Goal: Task Accomplishment & Management: Use online tool/utility

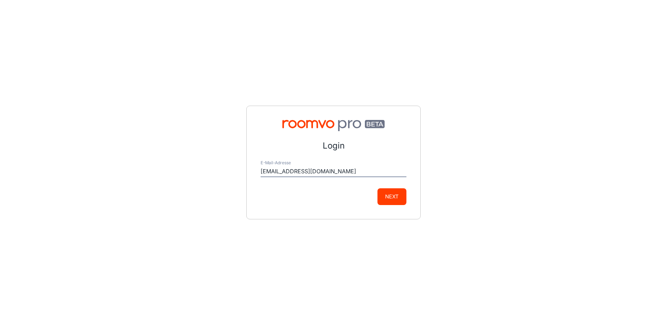
type input "service@fliesenprofi.de"
click at [399, 202] on button "Next" at bounding box center [392, 196] width 29 height 17
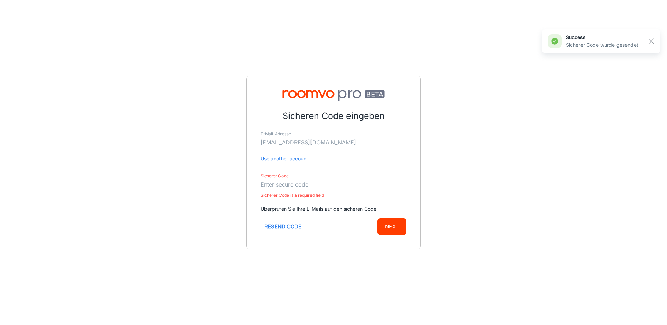
click at [273, 185] on input "Sicherer Code" at bounding box center [334, 184] width 146 height 11
paste input "361604"
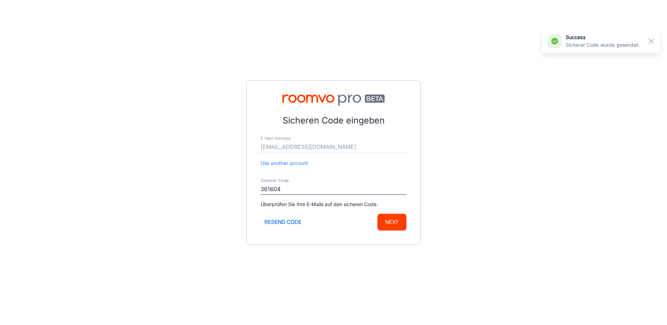
type input "361604"
click at [378, 214] on button "Next" at bounding box center [392, 222] width 29 height 17
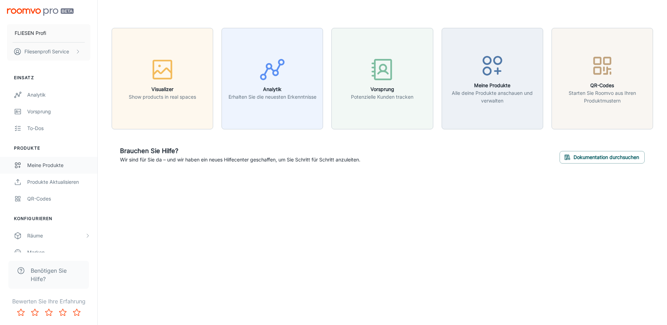
click at [43, 167] on div "Meine Produkte" at bounding box center [58, 166] width 63 height 8
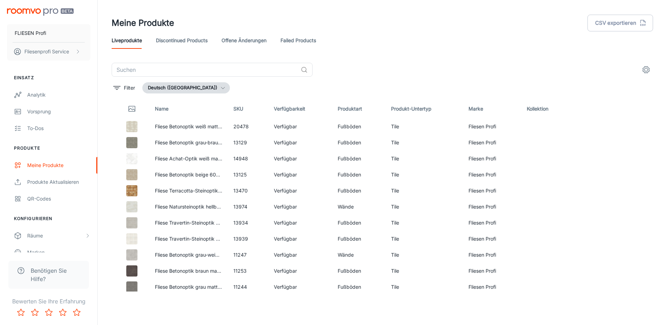
click at [295, 40] on link "Failed Products" at bounding box center [299, 40] width 36 height 17
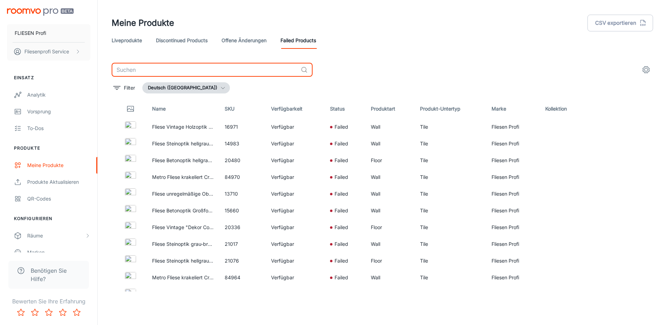
click at [175, 70] on input "text" at bounding box center [205, 70] width 186 height 14
type input "laguna"
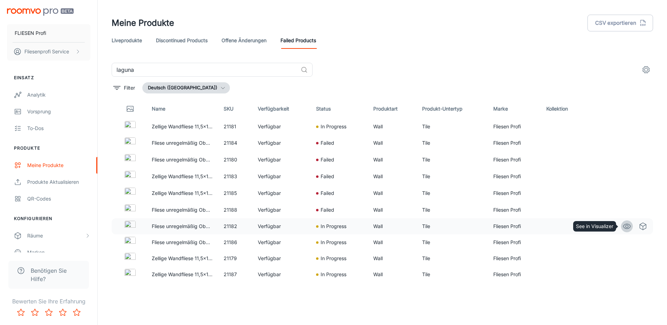
click at [623, 225] on icon "See in Visualizer" at bounding box center [627, 226] width 8 height 8
click at [230, 44] on link "offene Änderungen" at bounding box center [244, 40] width 45 height 17
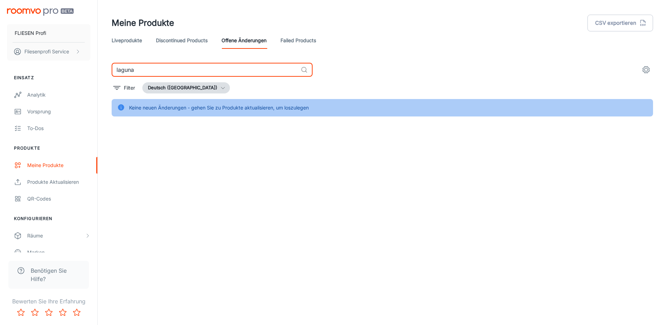
drag, startPoint x: 134, startPoint y: 70, endPoint x: 90, endPoint y: 68, distance: 44.0
click at [100, 69] on div "Meine Produkte CSV exportieren Liveprodukte Discontinued Products offene Änderu…" at bounding box center [382, 72] width 569 height 144
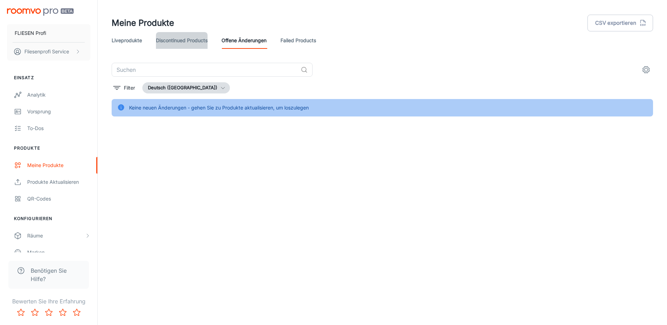
click at [187, 43] on link "Discontinued Products" at bounding box center [182, 40] width 52 height 17
click at [122, 43] on link "Liveprodukte" at bounding box center [127, 40] width 30 height 17
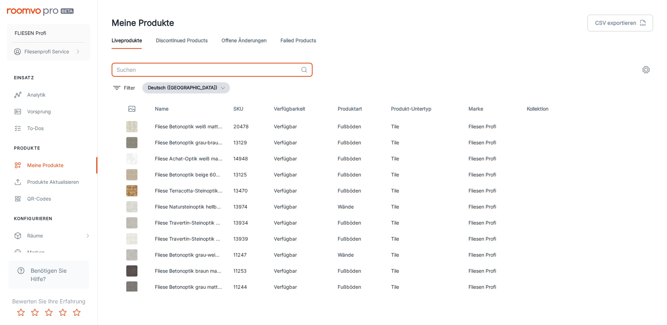
click at [135, 69] on input "text" at bounding box center [205, 70] width 186 height 14
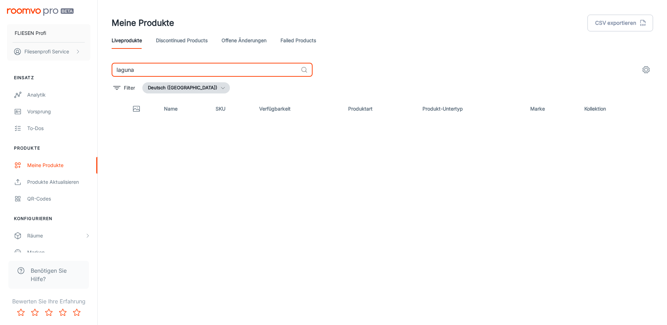
click at [135, 69] on input "laguna" at bounding box center [205, 70] width 186 height 14
type input "agadir"
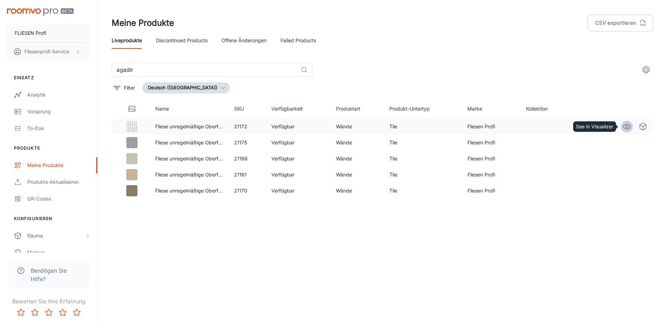
click at [623, 127] on icon "See in Visualizer" at bounding box center [627, 126] width 8 height 8
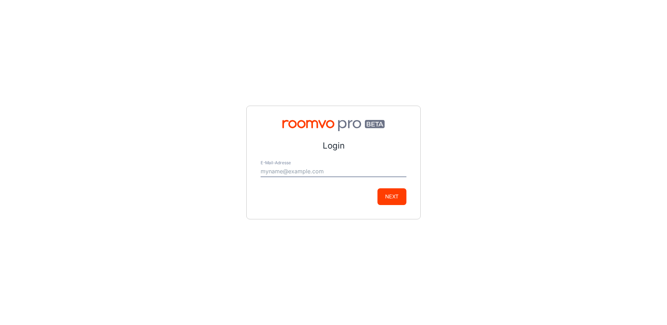
click at [299, 170] on input "E-Mail-Adresse" at bounding box center [334, 171] width 146 height 11
click at [450, 189] on div "Login E-Mail-Adresse Next" at bounding box center [333, 162] width 667 height 325
click at [297, 174] on input "E-Mail-Adresse" at bounding box center [334, 171] width 146 height 11
type input "[EMAIL_ADDRESS][DOMAIN_NAME]"
click at [402, 198] on button "Next" at bounding box center [392, 196] width 29 height 17
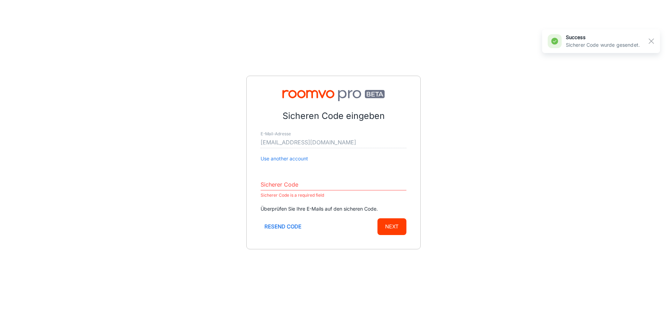
click at [291, 188] on input "Sicherer Code" at bounding box center [334, 184] width 146 height 11
paste input "361604"
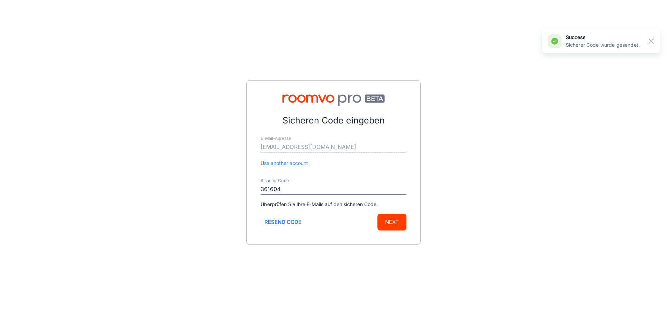
type input "361604"
click at [378, 214] on button "Next" at bounding box center [392, 222] width 29 height 17
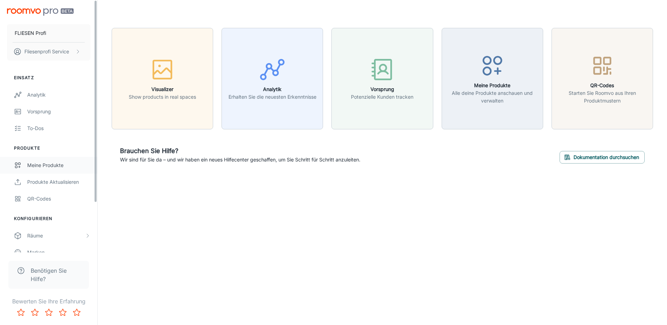
click at [54, 165] on div "Meine Produkte" at bounding box center [58, 166] width 63 height 8
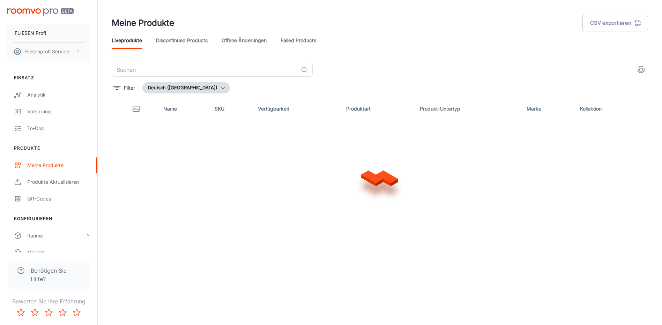
click at [143, 97] on div "​ Filter Deutsch (Deutschland) Name SKU Verfügbarkeit Produktart Produkt-Untert…" at bounding box center [380, 177] width 536 height 229
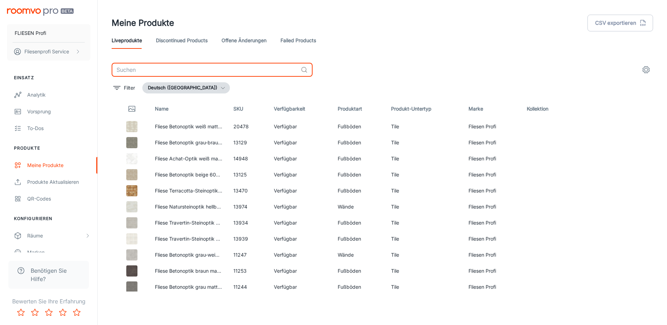
click at [135, 70] on input "text" at bounding box center [205, 70] width 186 height 14
type input "agadir"
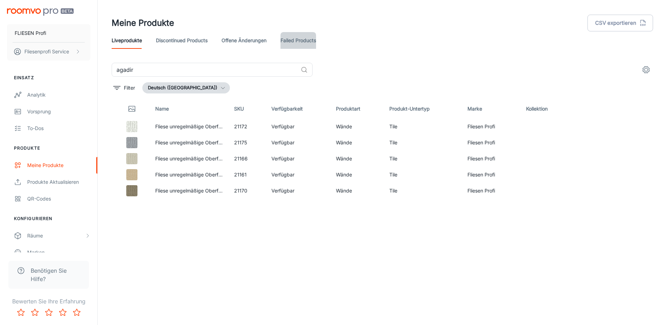
click at [298, 43] on link "Failed Products" at bounding box center [299, 40] width 36 height 17
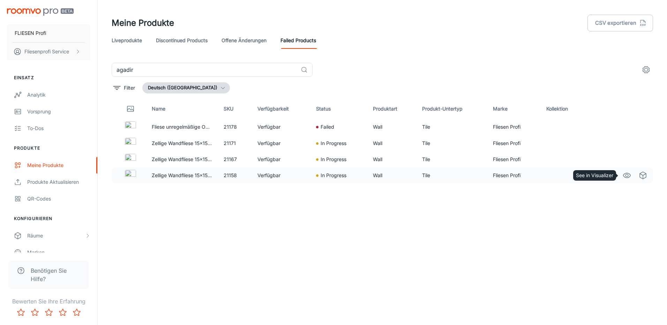
click at [625, 175] on icon "See in Visualizer" at bounding box center [627, 175] width 8 height 8
click at [642, 158] on icon "See in Virtual Samples" at bounding box center [643, 159] width 8 height 8
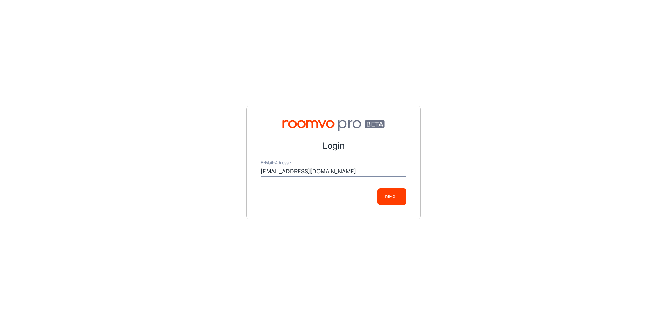
type input "[EMAIL_ADDRESS][DOMAIN_NAME]"
click at [395, 194] on button "Next" at bounding box center [392, 196] width 29 height 17
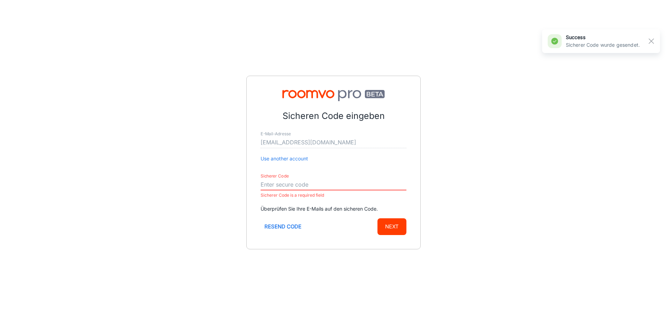
click at [287, 183] on input "Sicherer Code" at bounding box center [334, 184] width 146 height 11
paste input "361604"
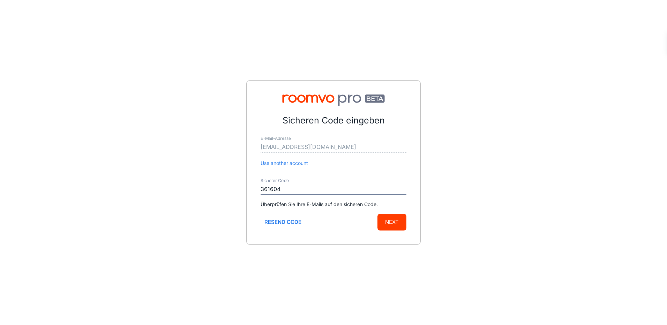
type input "361604"
click at [403, 222] on button "Next" at bounding box center [392, 222] width 29 height 17
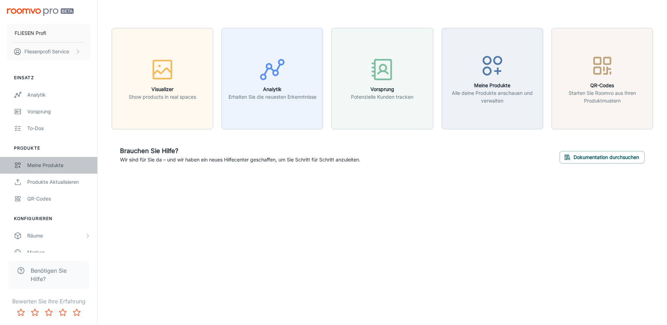
click at [42, 163] on div "Meine Produkte" at bounding box center [58, 166] width 63 height 8
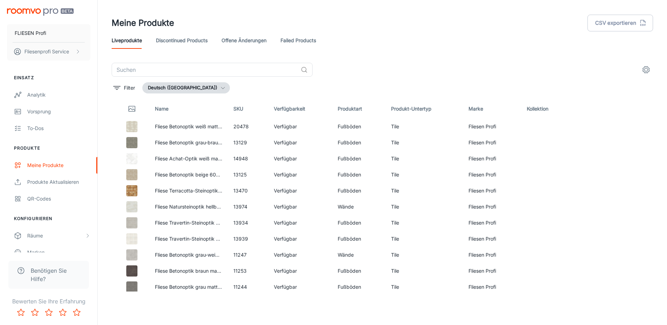
click at [255, 38] on link "offene Änderungen" at bounding box center [244, 40] width 45 height 17
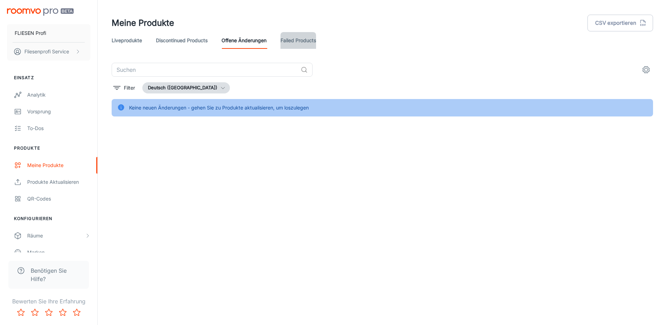
click at [292, 38] on link "Failed Products" at bounding box center [299, 40] width 36 height 17
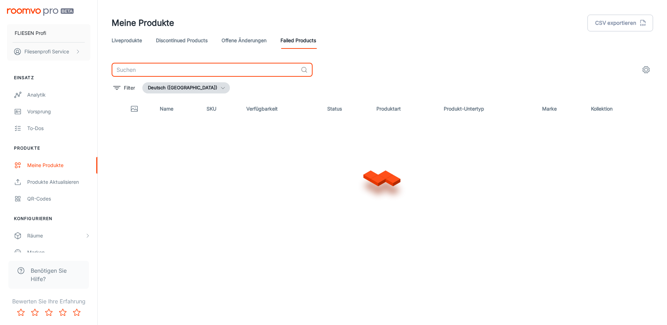
click at [153, 69] on input "text" at bounding box center [205, 70] width 186 height 14
type input "look"
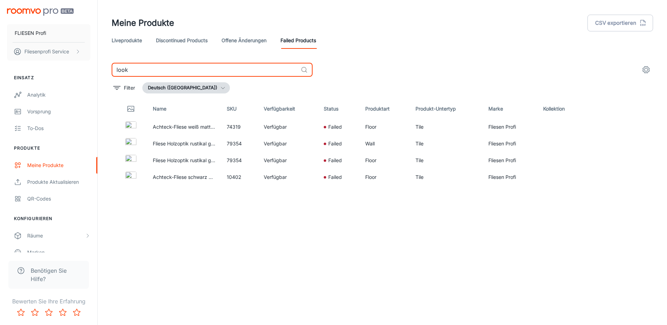
click at [246, 39] on link "offene Änderungen" at bounding box center [244, 40] width 45 height 17
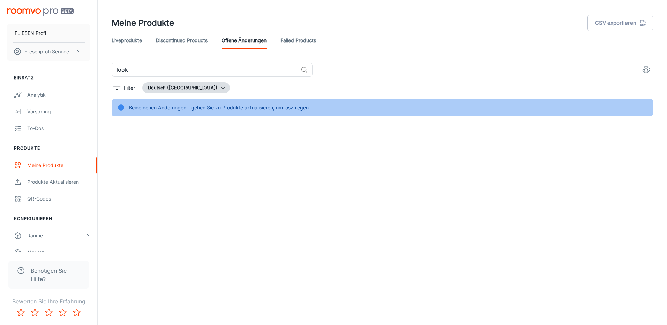
click at [171, 38] on link "Discontinued Products" at bounding box center [182, 40] width 52 height 17
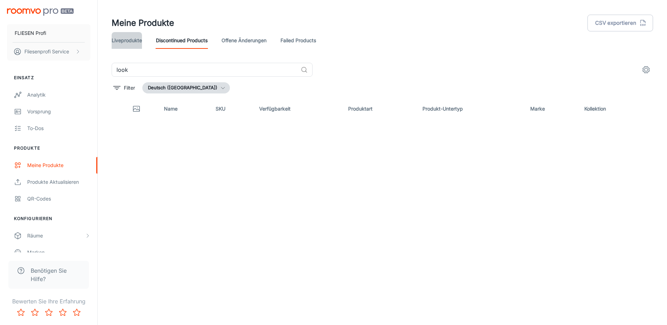
click at [120, 38] on link "Liveprodukte" at bounding box center [127, 40] width 30 height 17
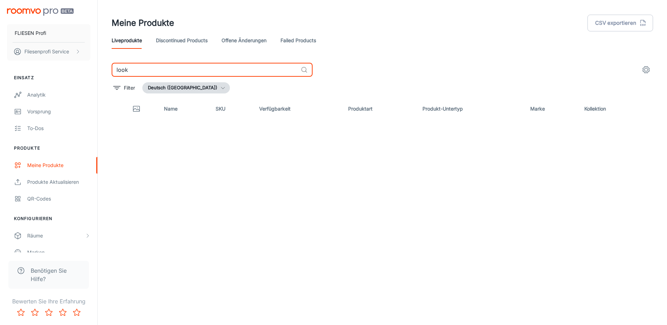
click at [135, 69] on input "look" at bounding box center [205, 70] width 186 height 14
type input "l"
type input "look"
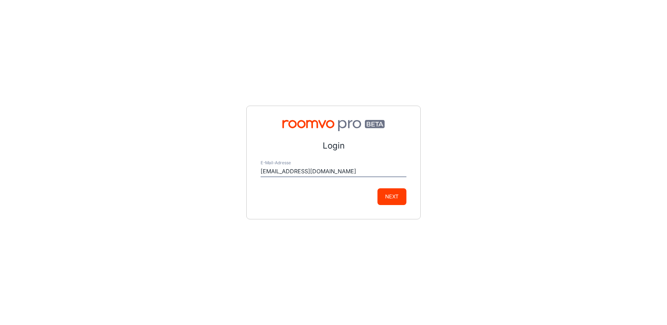
type input "[EMAIL_ADDRESS][DOMAIN_NAME]"
click at [400, 200] on button "Next" at bounding box center [392, 196] width 29 height 17
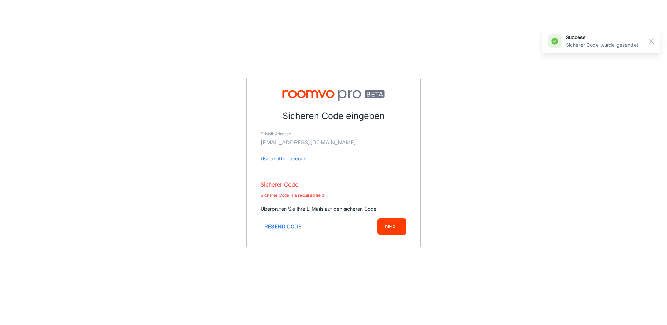
click at [317, 185] on input "Sicherer Code" at bounding box center [334, 184] width 146 height 11
paste input "042383"
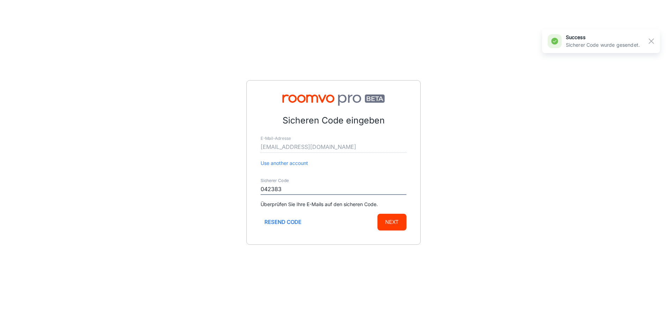
type input "042383"
click at [378, 214] on button "Next" at bounding box center [392, 222] width 29 height 17
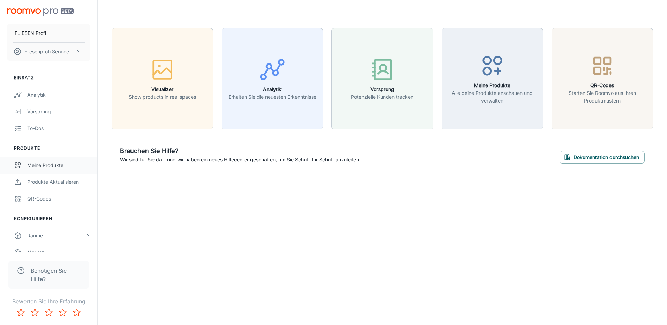
click at [69, 166] on div "Meine Produkte" at bounding box center [58, 166] width 63 height 8
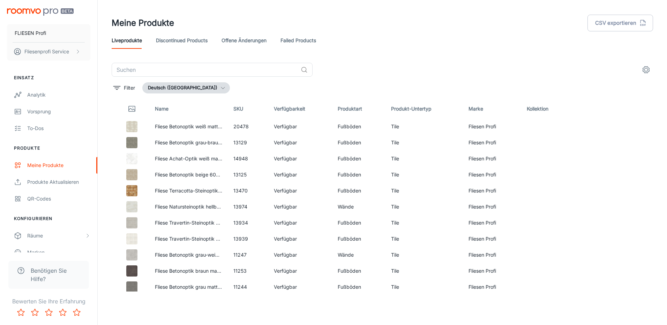
click at [290, 44] on link "Failed Products" at bounding box center [299, 40] width 36 height 17
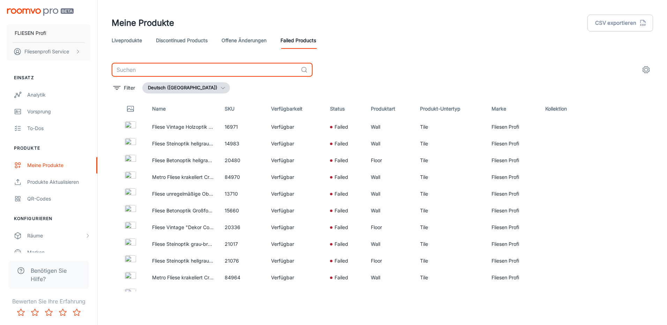
click at [170, 75] on input "text" at bounding box center [205, 70] width 186 height 14
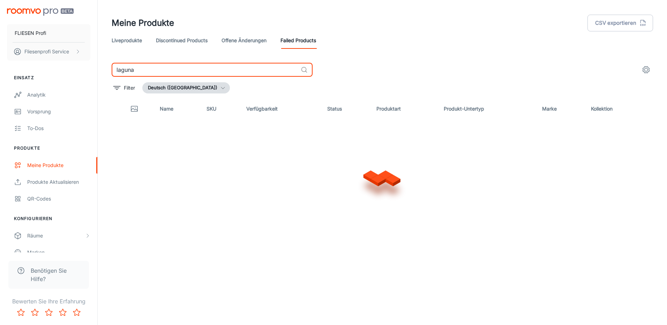
type input "laguna"
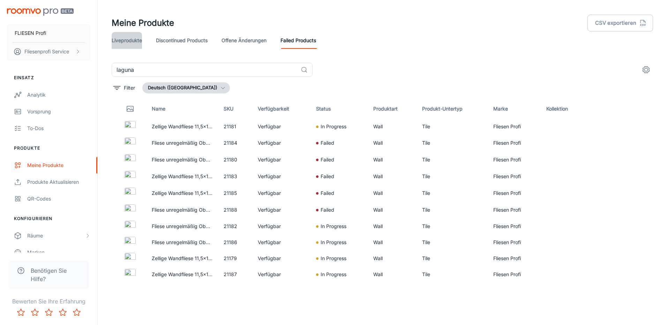
click at [131, 43] on link "Liveprodukte" at bounding box center [127, 40] width 30 height 17
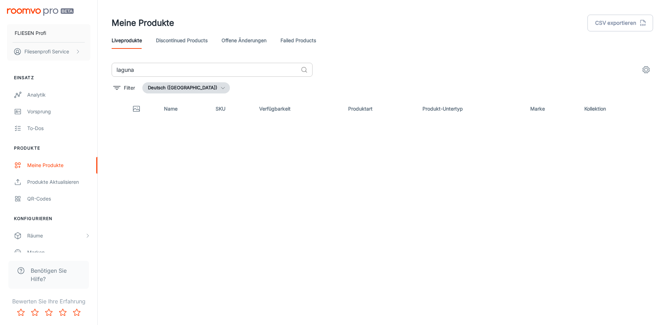
click at [192, 70] on input "laguna" at bounding box center [205, 70] width 186 height 14
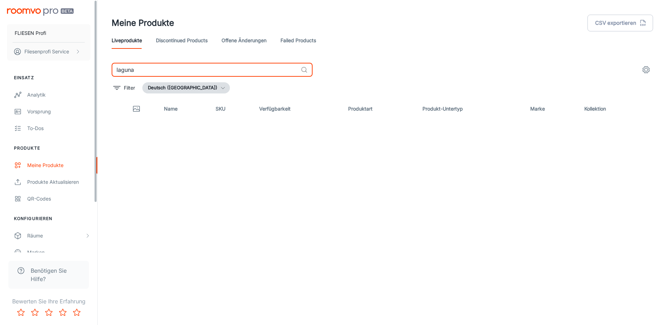
drag, startPoint x: 192, startPoint y: 70, endPoint x: 0, endPoint y: 61, distance: 191.8
click at [0, 59] on html "FLIESEN Profi Fliesenprofi Service Einsatz Analytik Vorsprung To-dos Produkte M…" at bounding box center [333, 162] width 667 height 325
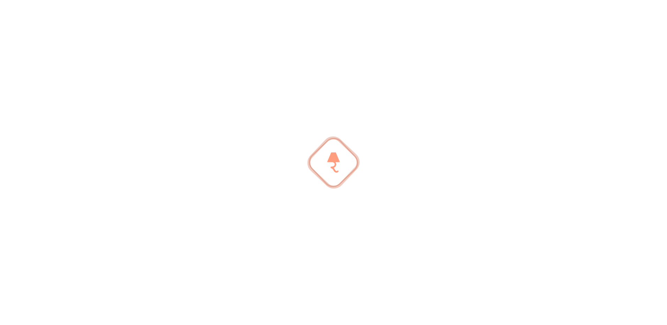
type input "agadir"
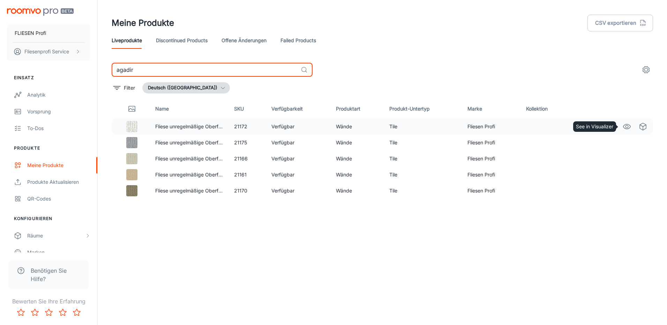
click at [627, 127] on icon "See in Visualizer" at bounding box center [627, 126] width 8 height 8
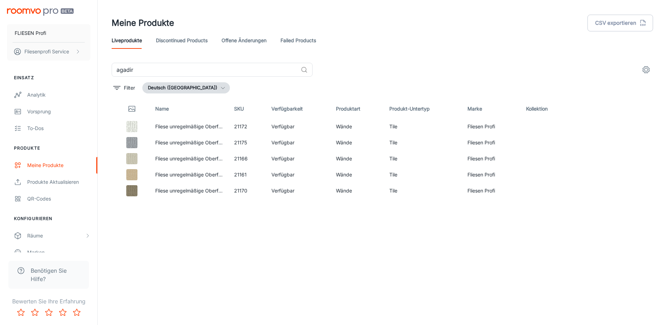
click at [296, 41] on link "Failed Products" at bounding box center [299, 40] width 36 height 17
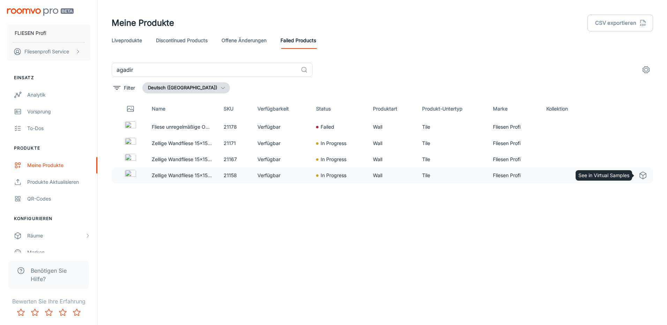
click at [640, 172] on icon "See in Virtual Samples" at bounding box center [643, 175] width 8 height 8
